Goal: Find specific page/section: Find specific page/section

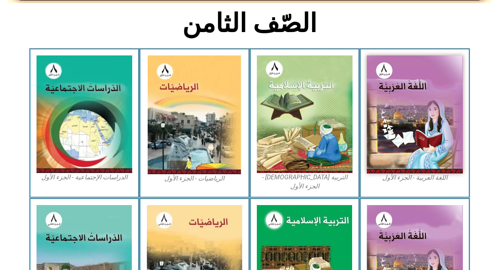
scroll to position [198, 0]
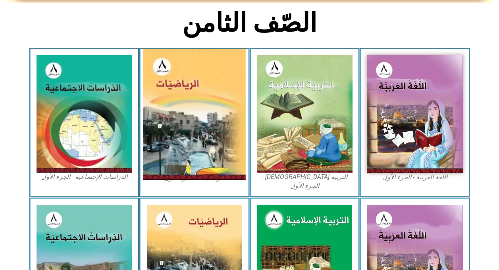
click at [198, 114] on img at bounding box center [194, 114] width 103 height 131
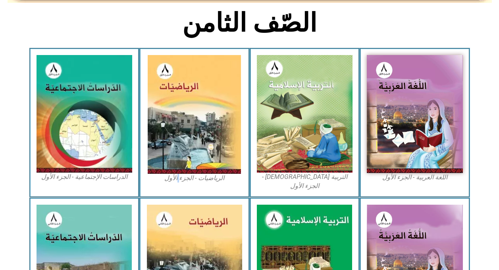
click at [180, 181] on figcaption "الرياضيات - الجزء الأول​" at bounding box center [194, 178] width 96 height 9
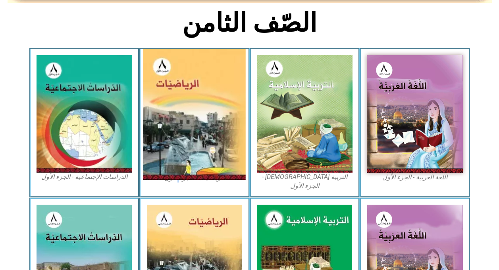
click at [178, 173] on img at bounding box center [194, 114] width 103 height 131
click at [203, 117] on img at bounding box center [194, 114] width 103 height 131
click at [204, 117] on img at bounding box center [194, 114] width 103 height 131
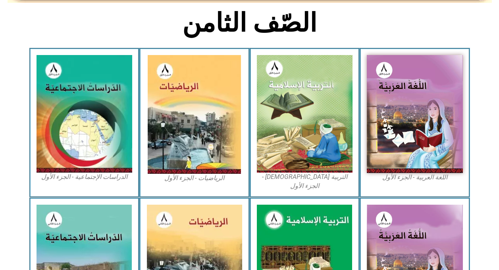
click at [186, 177] on figcaption "الرياضيات - الجزء الأول​" at bounding box center [194, 178] width 96 height 9
click at [187, 177] on figcaption "الرياضيات - الجزء الأول​" at bounding box center [194, 178] width 96 height 9
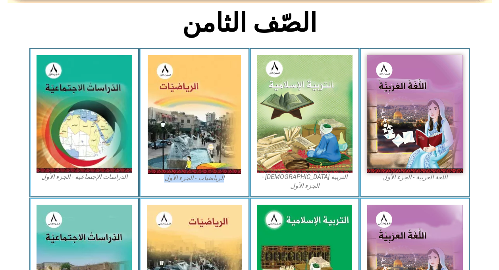
click at [187, 177] on figcaption "الرياضيات - الجزء الأول​" at bounding box center [194, 178] width 96 height 9
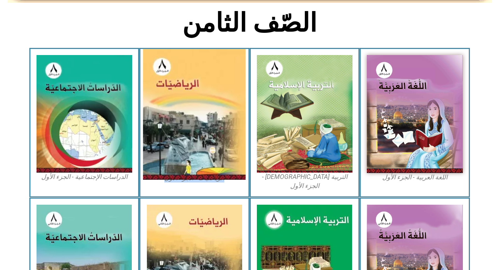
click at [213, 107] on img at bounding box center [194, 114] width 103 height 131
click at [213, 109] on img at bounding box center [194, 114] width 103 height 131
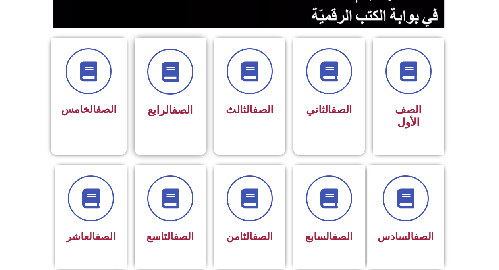
scroll to position [198, 0]
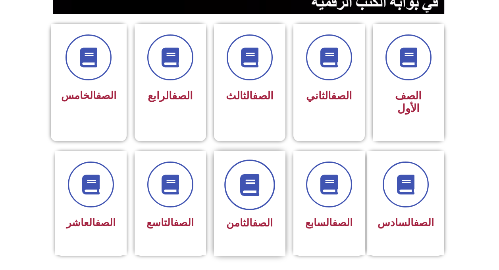
click at [264, 181] on span at bounding box center [249, 185] width 51 height 51
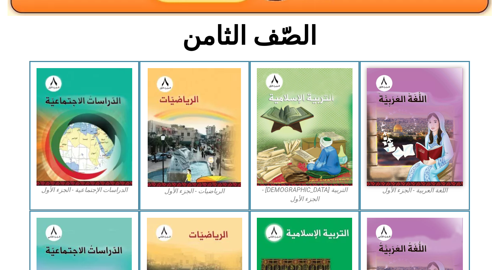
scroll to position [198, 0]
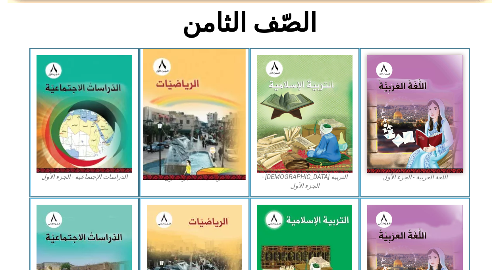
click at [223, 149] on img at bounding box center [194, 114] width 103 height 131
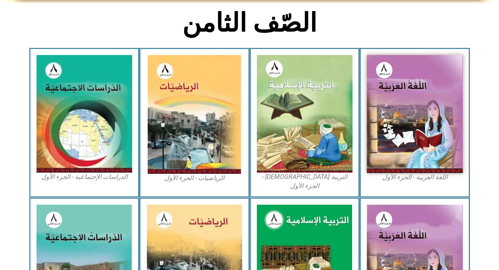
click at [191, 178] on figcaption "الرياضيات - الجزء الأول​" at bounding box center [194, 178] width 96 height 9
click at [191, 179] on figcaption "الرياضيات - الجزء الأول​" at bounding box center [194, 178] width 96 height 9
click at [193, 181] on figcaption "الرياضيات - الجزء الأول​" at bounding box center [194, 178] width 96 height 9
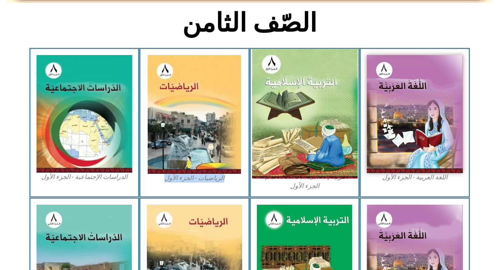
click at [311, 130] on img at bounding box center [303, 114] width 105 height 130
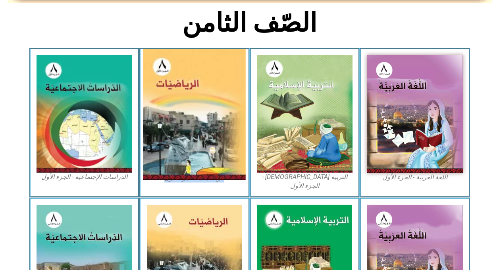
click at [212, 178] on img at bounding box center [194, 114] width 103 height 131
click at [211, 176] on img at bounding box center [194, 114] width 103 height 131
click at [187, 113] on img at bounding box center [194, 114] width 103 height 131
click at [186, 108] on img at bounding box center [194, 114] width 103 height 131
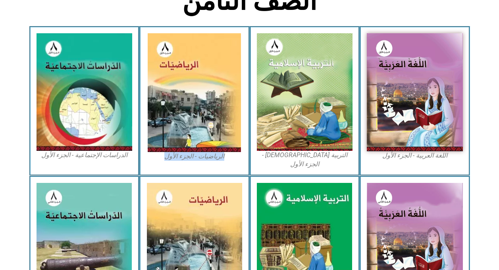
scroll to position [238, 0]
